Goal: Transaction & Acquisition: Obtain resource

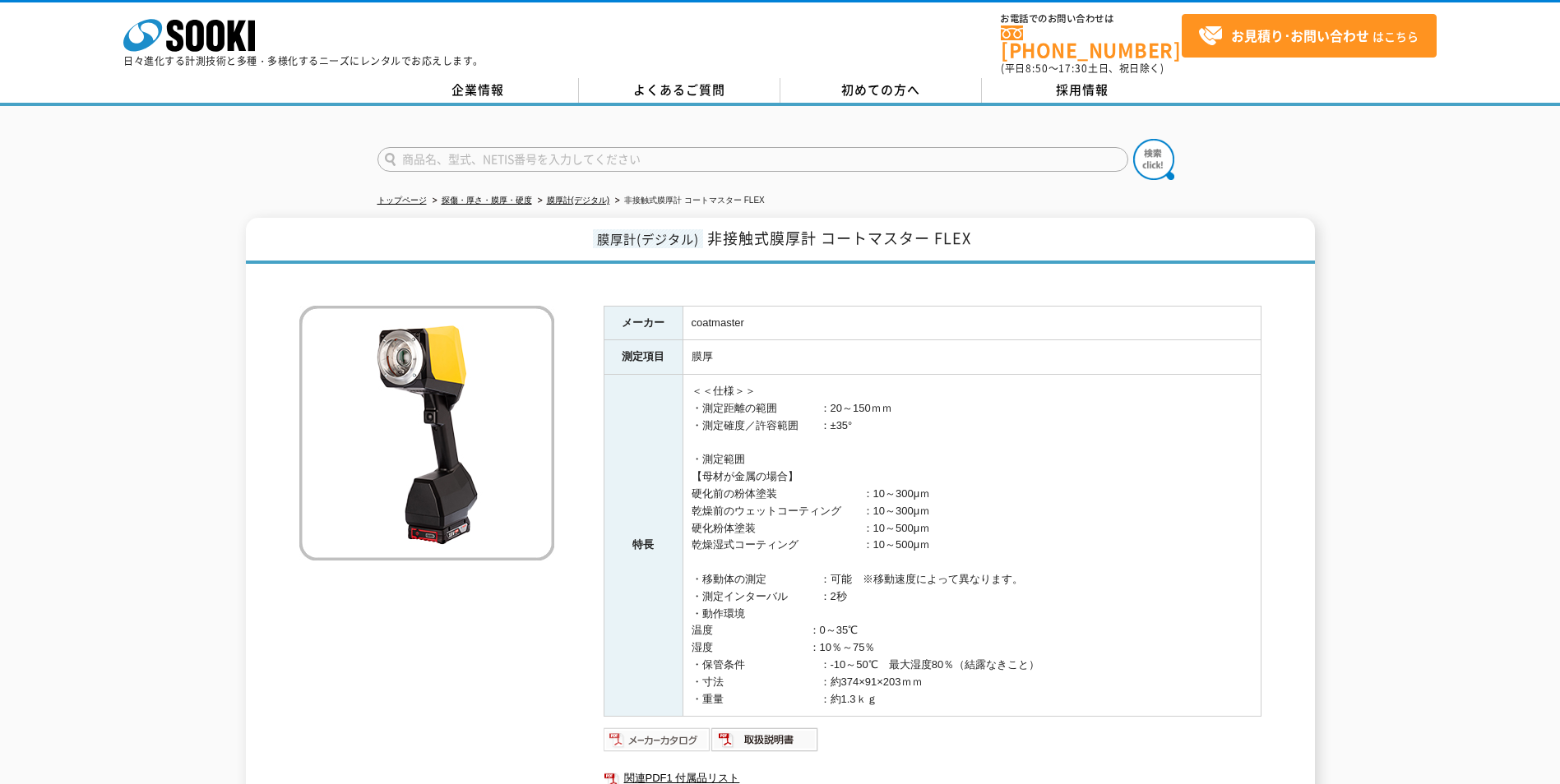
click at [684, 736] on img at bounding box center [657, 739] width 108 height 26
click at [774, 735] on img at bounding box center [765, 739] width 108 height 26
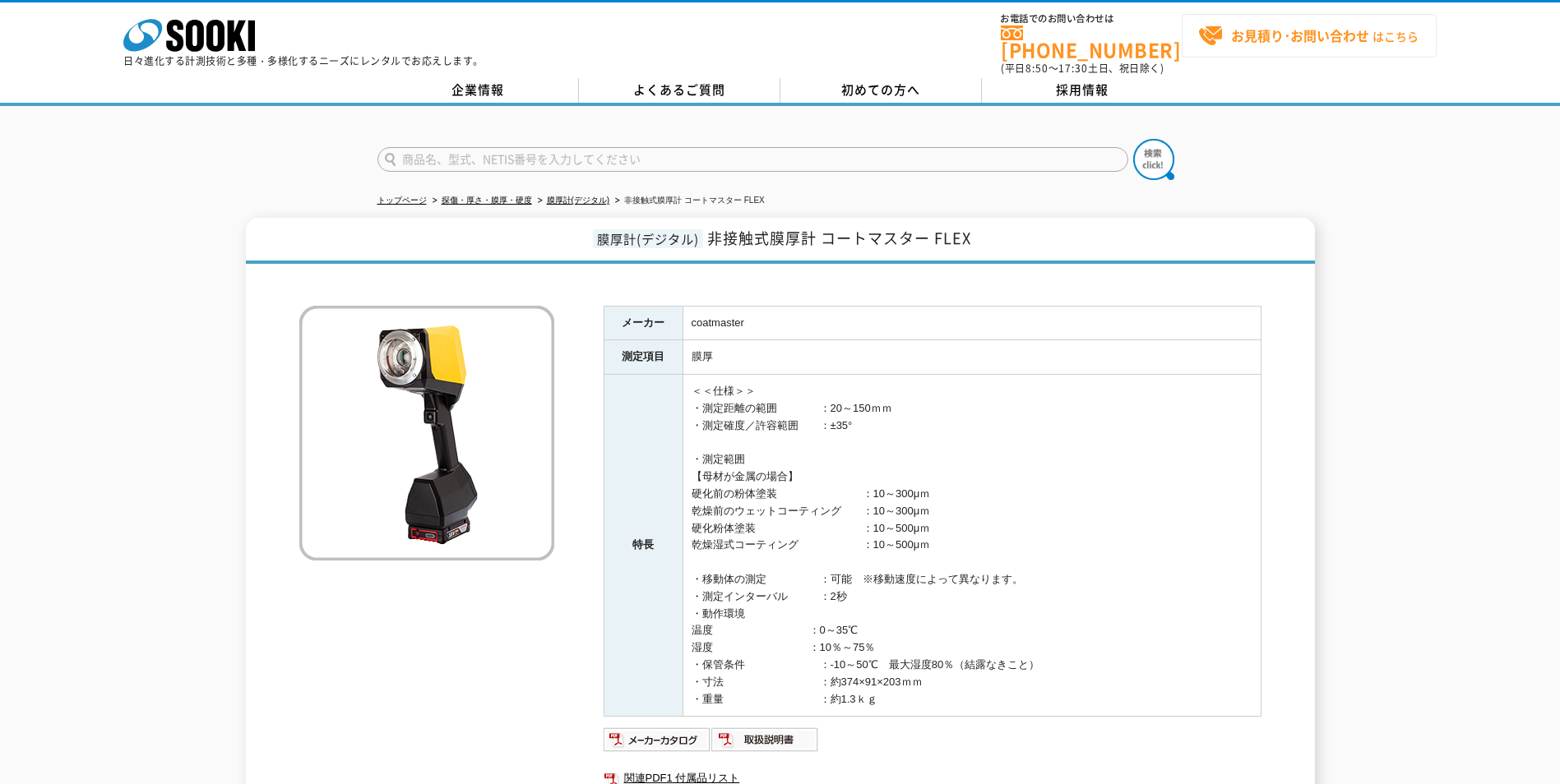
click at [1343, 47] on span "お見積り･お問い合わせ はこちら" at bounding box center [1308, 37] width 221 height 25
